Goal: Find specific page/section: Find specific page/section

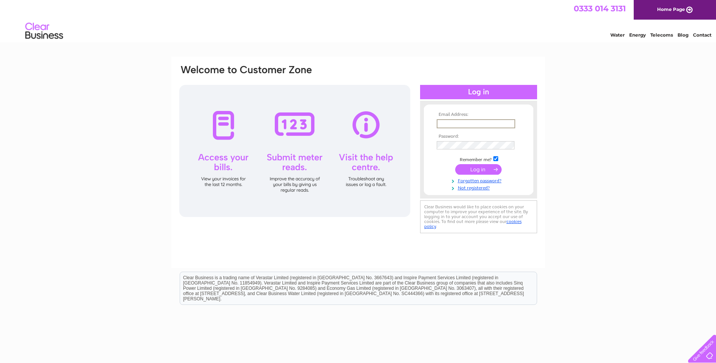
click at [443, 124] on input "text" at bounding box center [476, 123] width 79 height 9
type input "conheath@btconnect.com"
click at [496, 159] on input "checkbox" at bounding box center [496, 158] width 5 height 5
checkbox input "false"
click at [487, 171] on input "submit" at bounding box center [478, 169] width 46 height 11
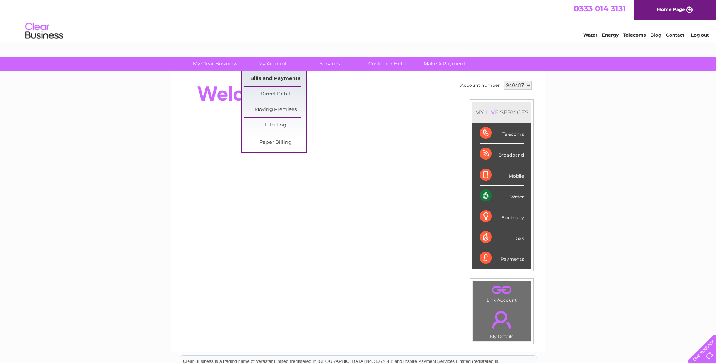
click at [270, 77] on link "Bills and Payments" at bounding box center [275, 78] width 62 height 15
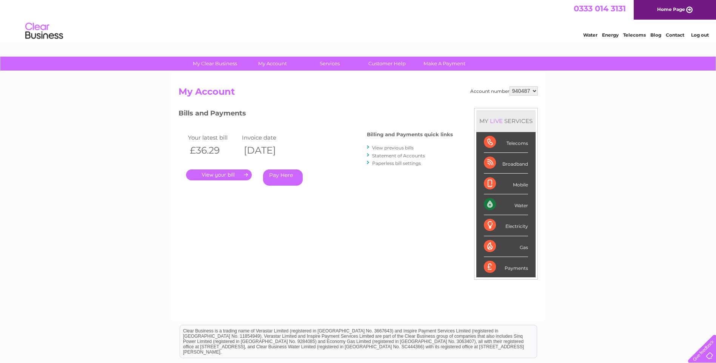
click at [235, 174] on link "." at bounding box center [219, 175] width 66 height 11
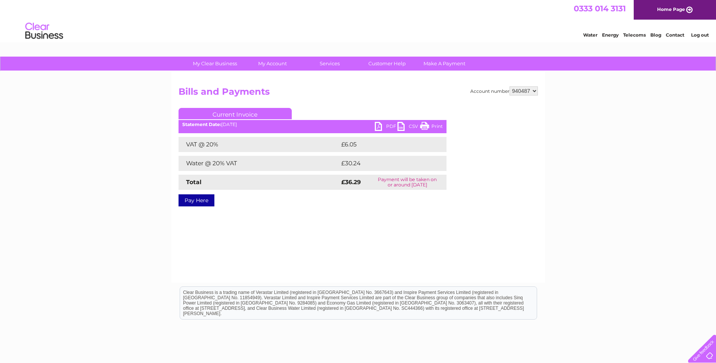
click at [388, 126] on link "PDF" at bounding box center [386, 127] width 23 height 11
click at [697, 36] on link "Log out" at bounding box center [701, 35] width 18 height 6
